Goal: Information Seeking & Learning: Check status

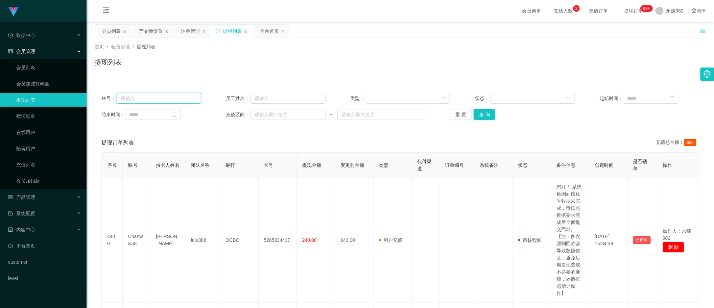
drag, startPoint x: 0, startPoint y: 0, endPoint x: 157, endPoint y: 96, distance: 183.9
click at [157, 96] on input "text" at bounding box center [159, 98] width 84 height 11
paste input "756644208"
type input "756644208"
click at [477, 113] on button "查 询" at bounding box center [484, 114] width 22 height 11
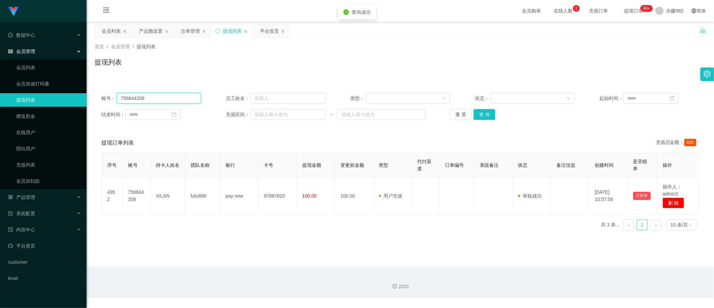
click at [146, 100] on input "756644208" at bounding box center [159, 98] width 84 height 11
click at [107, 31] on div "会员列表" at bounding box center [111, 31] width 19 height 13
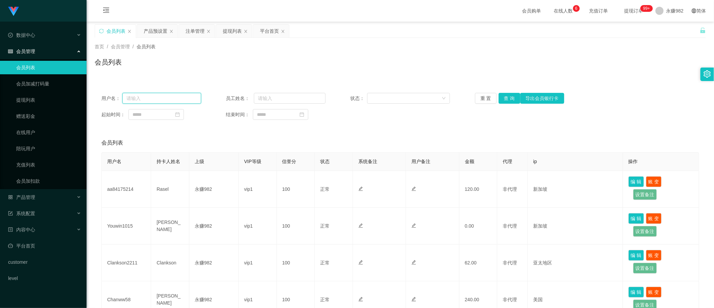
click at [146, 95] on input "text" at bounding box center [161, 98] width 79 height 11
paste input "756644208"
type input "756644208"
click at [514, 98] on button "查 询" at bounding box center [509, 98] width 22 height 11
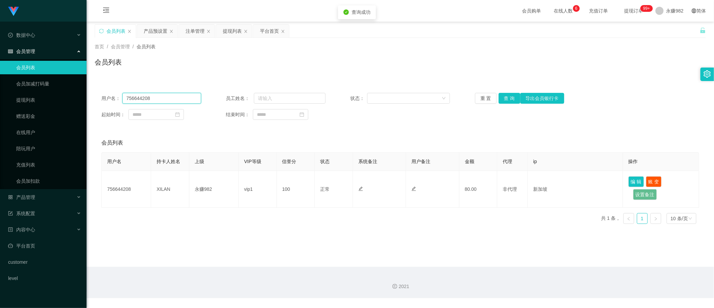
click at [177, 96] on input "756644208" at bounding box center [161, 98] width 79 height 11
click at [155, 29] on div "产品预设置" at bounding box center [156, 31] width 24 height 13
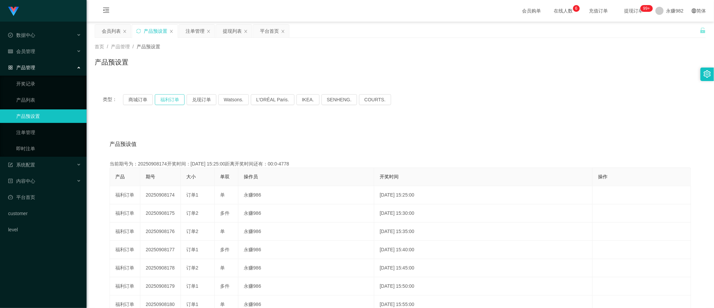
click at [165, 101] on button "福利订单" at bounding box center [170, 99] width 30 height 11
drag, startPoint x: 310, startPoint y: 159, endPoint x: 271, endPoint y: 131, distance: 48.2
click at [310, 159] on div "产品预设值 添加期号 当前期号为：20250908190开奖时间：[DATE] 16:45:00距离开奖时间还有：00:0-48 产品 期号 大小 单双 操作…" at bounding box center [400, 262] width 595 height 255
click at [191, 35] on div "注单管理" at bounding box center [194, 31] width 19 height 13
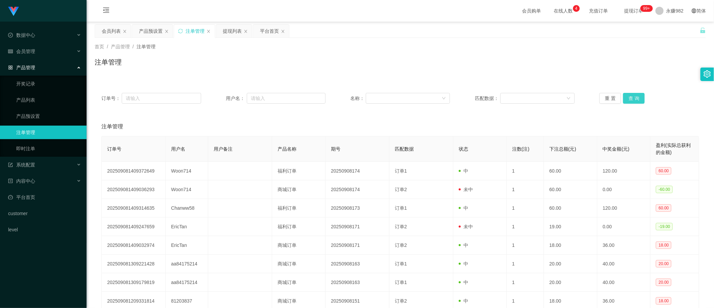
click at [637, 97] on button "查 询" at bounding box center [634, 98] width 22 height 11
click at [146, 30] on div "产品预设置" at bounding box center [151, 31] width 24 height 13
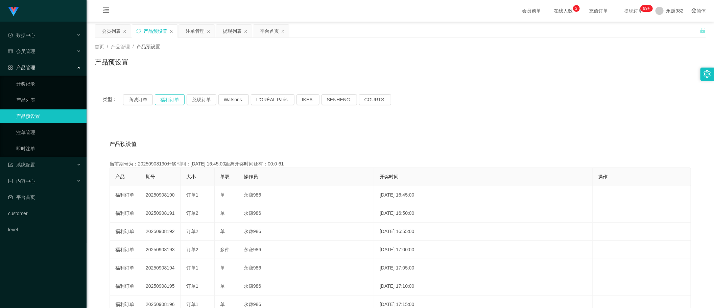
click at [167, 96] on button "福利订单" at bounding box center [170, 99] width 30 height 11
click at [140, 100] on button "商城订单" at bounding box center [138, 99] width 30 height 11
click at [176, 100] on button "福利订单" at bounding box center [170, 99] width 30 height 11
click at [402, 128] on div "产品预设值 添加期号 当前期号为：20250908191开奖时间：[DATE] 16:50:00距离开奖时间还有：02:02 产品 期号 大小 单双 操作员 …" at bounding box center [400, 259] width 611 height 278
click at [107, 31] on div "会员列表" at bounding box center [111, 31] width 19 height 13
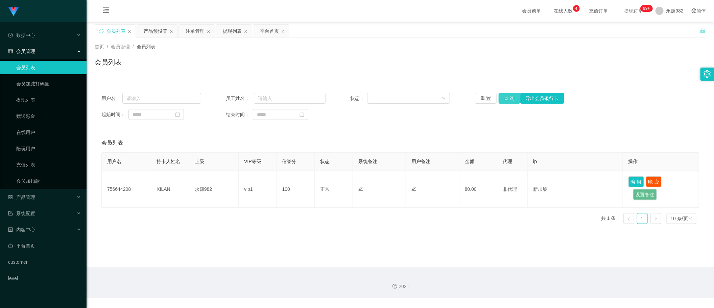
click at [507, 99] on button "查 询" at bounding box center [509, 98] width 22 height 11
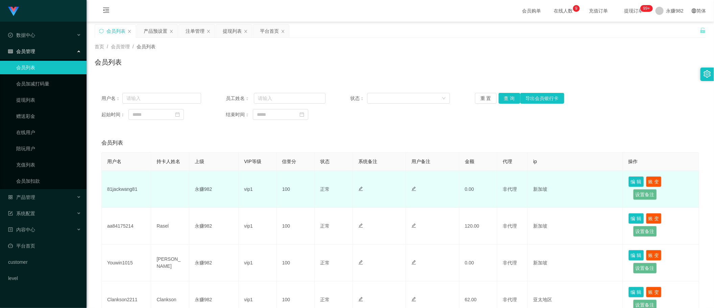
click at [430, 199] on td at bounding box center [432, 189] width 53 height 37
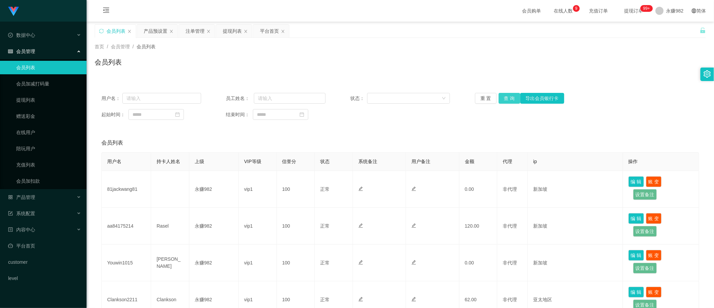
click at [510, 100] on button "查 询" at bounding box center [509, 98] width 22 height 11
click at [160, 34] on div "产品预设置" at bounding box center [156, 31] width 24 height 13
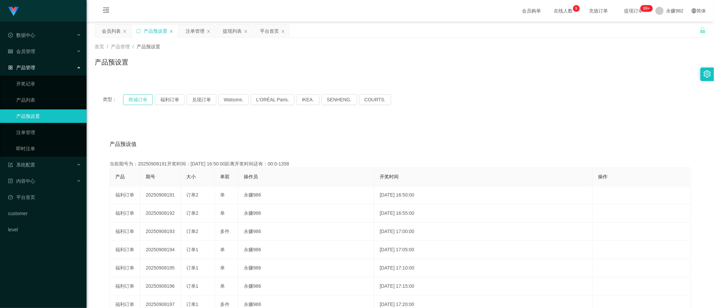
click at [139, 94] on button "商城订单" at bounding box center [138, 99] width 30 height 11
click at [141, 95] on button "商城订单" at bounding box center [138, 99] width 30 height 11
click at [164, 97] on button "福利订单" at bounding box center [170, 99] width 30 height 11
click at [193, 31] on div "注单管理" at bounding box center [194, 31] width 19 height 13
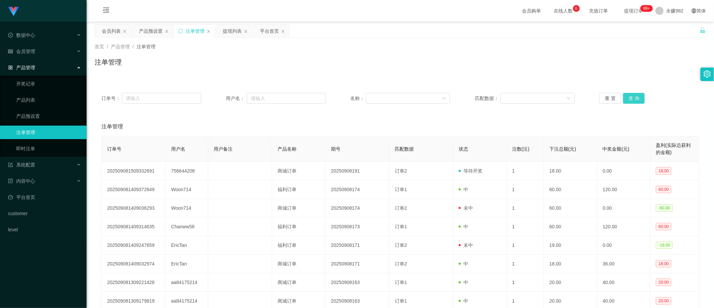
click at [639, 98] on button "查 询" at bounding box center [634, 98] width 22 height 11
click at [146, 31] on div "产品预设置" at bounding box center [151, 31] width 24 height 13
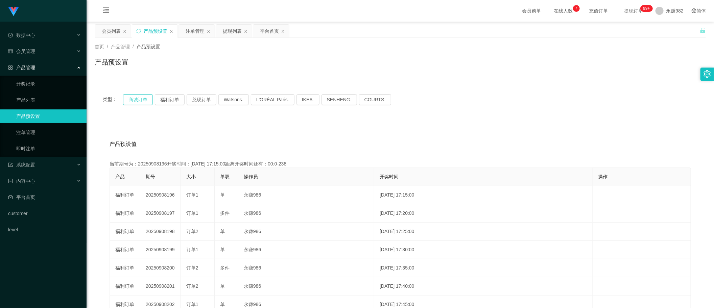
click at [148, 98] on button "商城订单" at bounding box center [138, 99] width 30 height 11
click at [169, 102] on button "福利订单" at bounding box center [170, 99] width 30 height 11
click at [161, 101] on button "福利订单" at bounding box center [170, 99] width 30 height 11
click at [132, 99] on button "商城订单" at bounding box center [138, 99] width 30 height 11
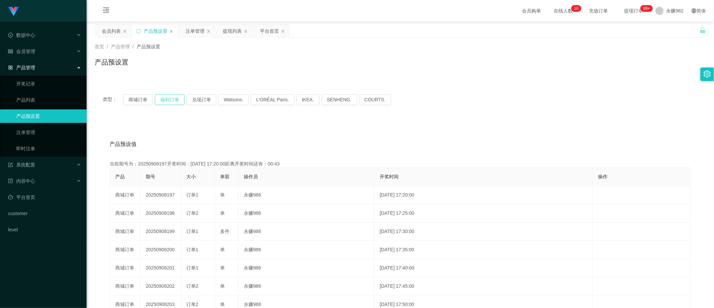
click at [159, 99] on button "福利订单" at bounding box center [170, 99] width 30 height 11
click at [171, 100] on button "福利订单" at bounding box center [170, 99] width 30 height 11
click at [193, 34] on div "注单管理" at bounding box center [194, 31] width 19 height 13
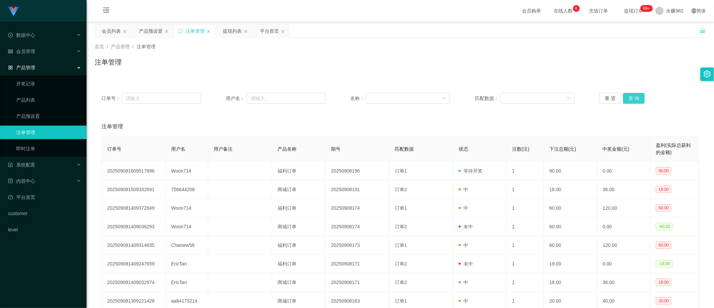
click at [627, 94] on button "查 询" at bounding box center [634, 98] width 22 height 11
click at [399, 60] on div "注单管理" at bounding box center [400, 65] width 611 height 16
click at [196, 34] on div "注单管理" at bounding box center [194, 31] width 19 height 13
click at [585, 12] on span "充值订单" at bounding box center [598, 10] width 26 height 5
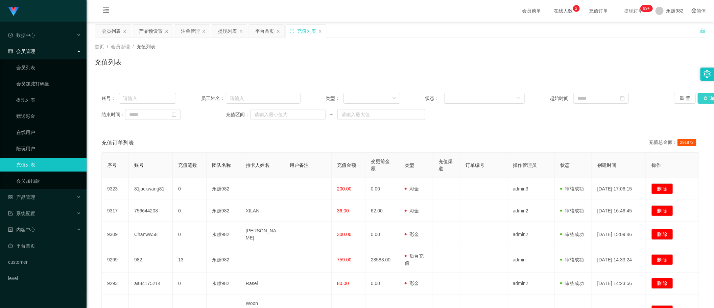
click at [700, 98] on button "查 询" at bounding box center [708, 98] width 22 height 11
click at [621, 12] on span "提现订单 99+" at bounding box center [634, 10] width 26 height 5
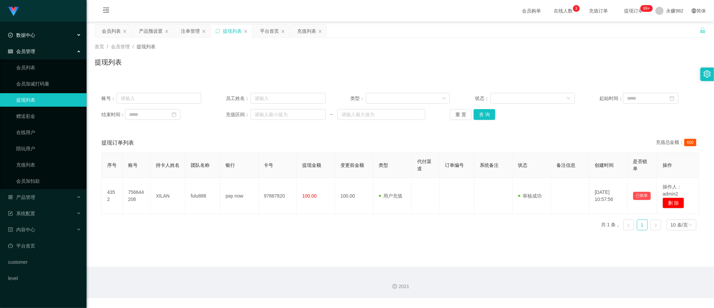
click at [44, 34] on div "数据中心" at bounding box center [43, 35] width 86 height 14
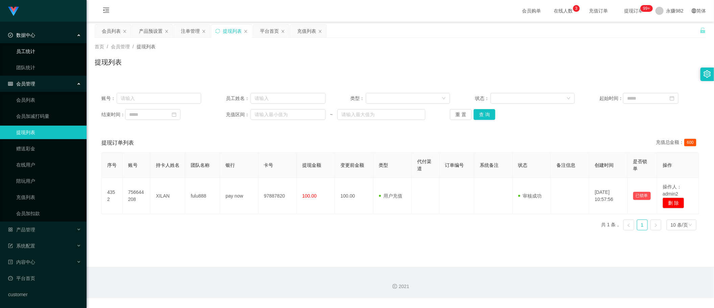
click at [42, 53] on link "员工统计" at bounding box center [48, 52] width 65 height 14
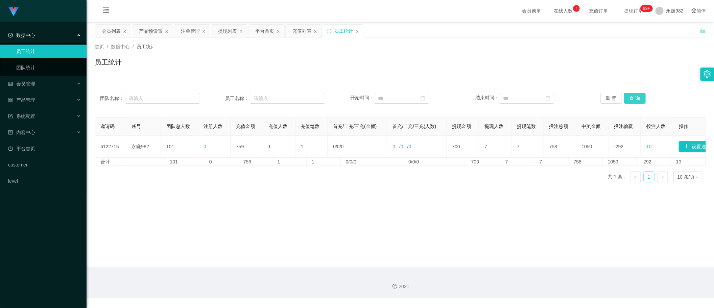
click at [638, 98] on button "查 询" at bounding box center [635, 98] width 22 height 11
click at [421, 213] on main "关闭左侧 关闭右侧 关闭其它 刷新页面 会员列表 产品预设置 注单管理 提现列表 平台首页 充值列表 员工统计 首页 / 数据中心 / 员工统计 / 员工统计…" at bounding box center [399, 144] width 627 height 245
click at [628, 99] on button "查 询" at bounding box center [635, 98] width 22 height 11
click at [632, 101] on button "查 询" at bounding box center [635, 98] width 22 height 11
click at [633, 98] on button "查 询" at bounding box center [635, 98] width 22 height 11
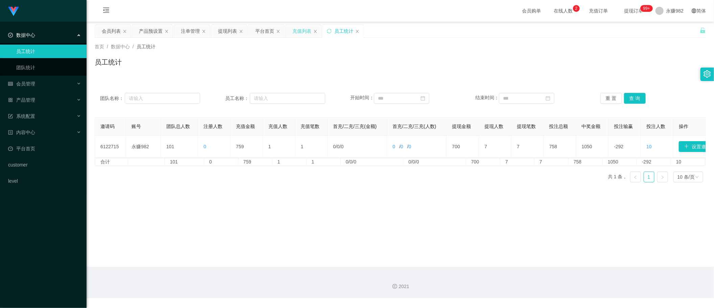
click at [301, 33] on div "充值列表" at bounding box center [301, 31] width 19 height 13
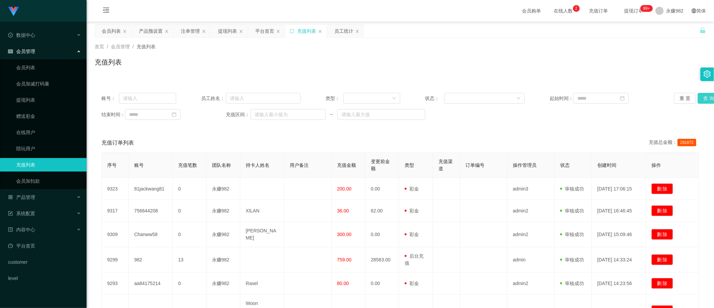
click at [705, 96] on button "查 询" at bounding box center [708, 98] width 22 height 11
click at [226, 30] on div "提现列表" at bounding box center [227, 31] width 19 height 13
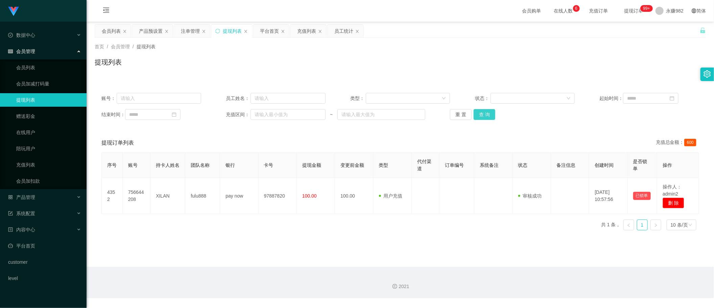
click at [484, 114] on button "查 询" at bounding box center [484, 114] width 22 height 11
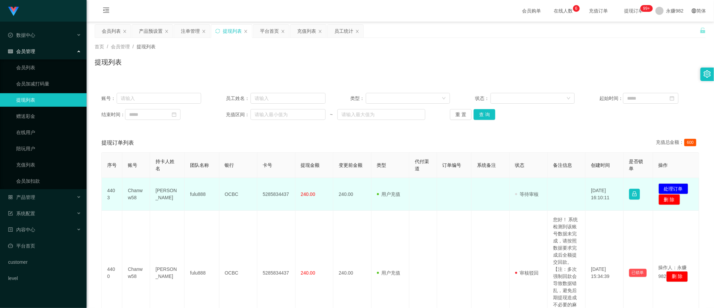
click at [139, 192] on td "Chanww58" at bounding box center [136, 194] width 28 height 33
copy td "Chanww58"
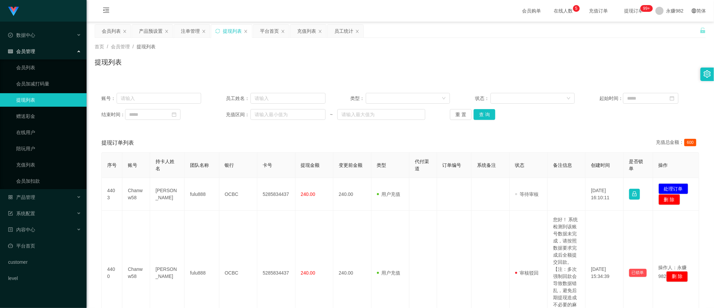
click at [336, 175] on th "变更前金额" at bounding box center [352, 165] width 38 height 25
click at [467, 120] on button "重 置" at bounding box center [461, 114] width 22 height 11
click at [482, 116] on button "查 询" at bounding box center [492, 114] width 22 height 11
click at [486, 115] on button "查 询" at bounding box center [484, 114] width 22 height 11
click at [482, 118] on button "查 询" at bounding box center [484, 114] width 22 height 11
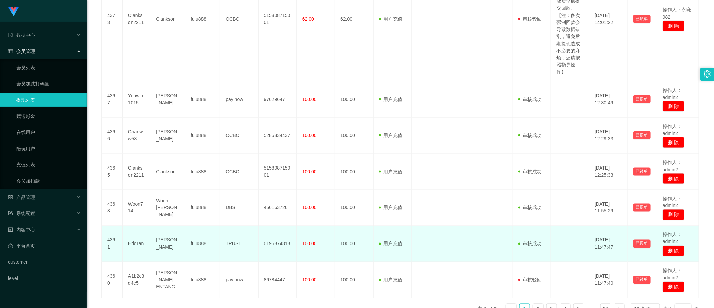
scroll to position [549, 0]
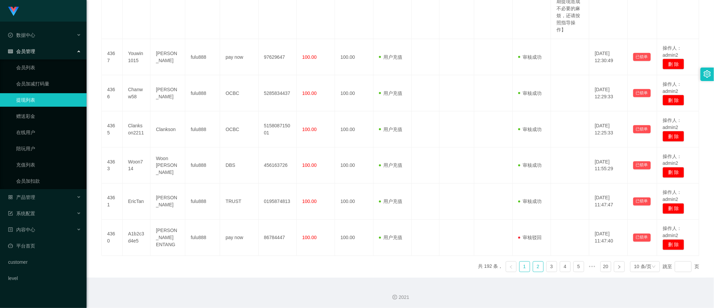
click at [533, 267] on link "2" at bounding box center [538, 267] width 10 height 10
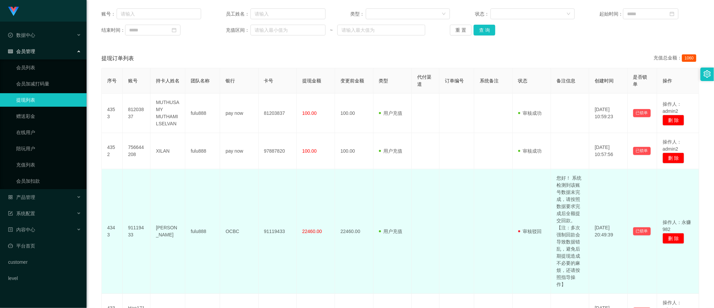
scroll to position [0, 0]
